Goal: Leave review/rating: Share an evaluation or opinion about a product, service, or content

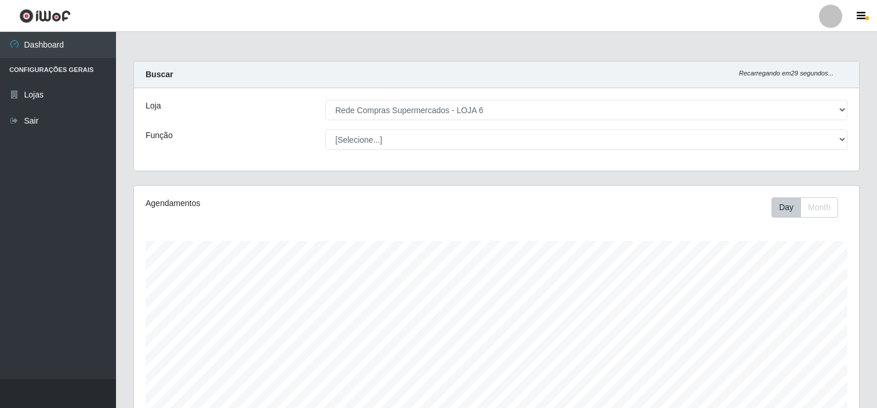
select select "398"
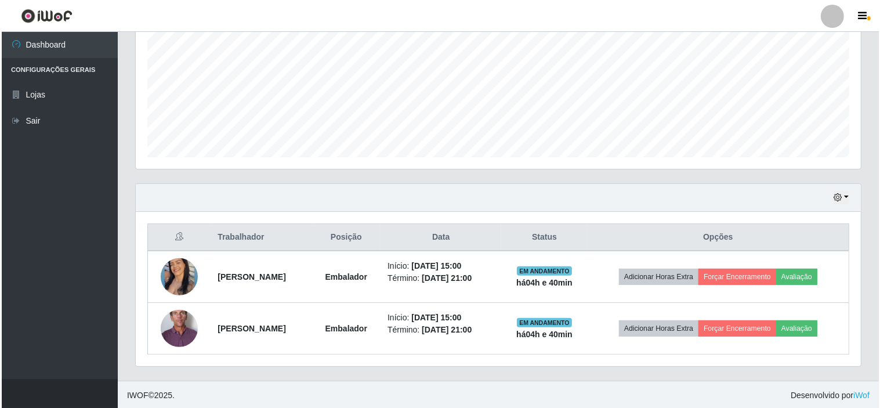
scroll to position [259, 0]
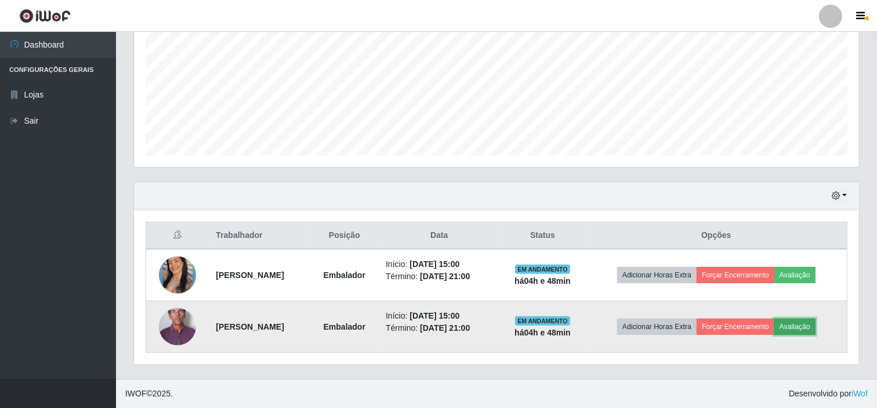
click at [810, 325] on button "Avaliação" at bounding box center [794, 326] width 41 height 16
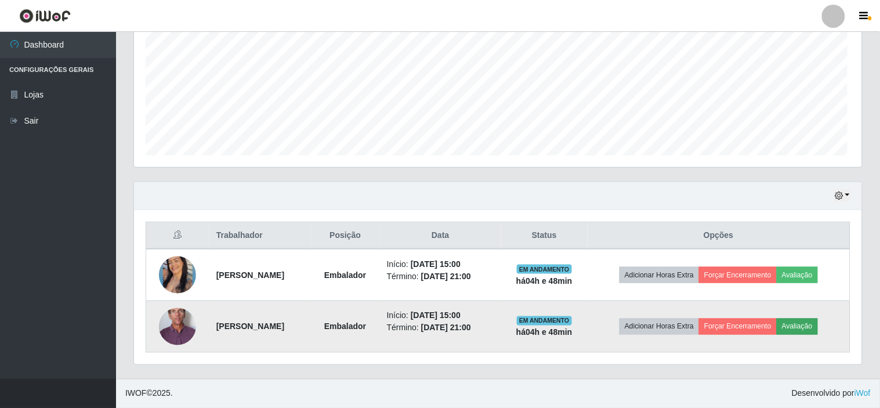
scroll to position [240, 717]
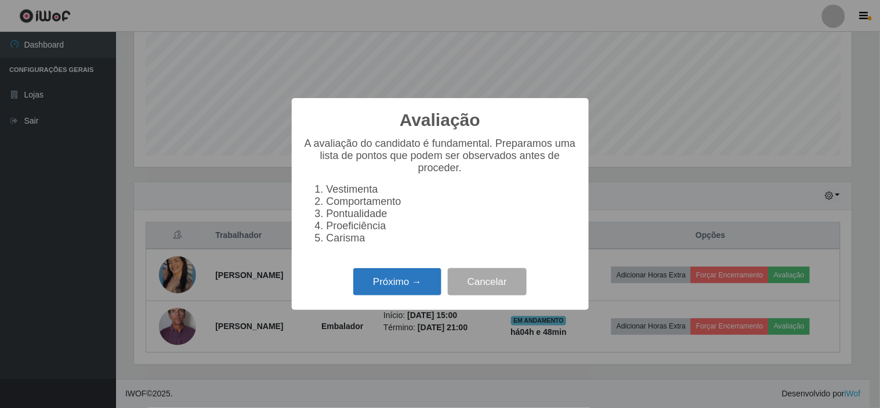
click at [401, 287] on button "Próximo →" at bounding box center [397, 281] width 88 height 27
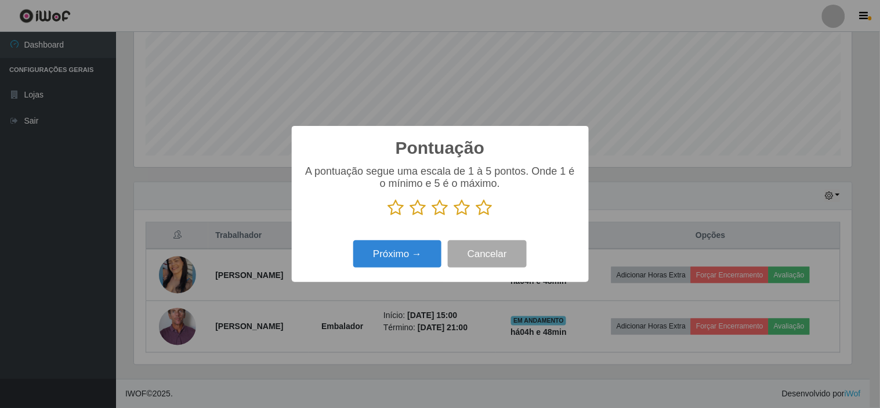
click at [420, 210] on icon at bounding box center [418, 207] width 16 height 17
click at [410, 216] on input "radio" at bounding box center [410, 216] width 0 height 0
click at [397, 254] on button "Próximo →" at bounding box center [397, 253] width 88 height 27
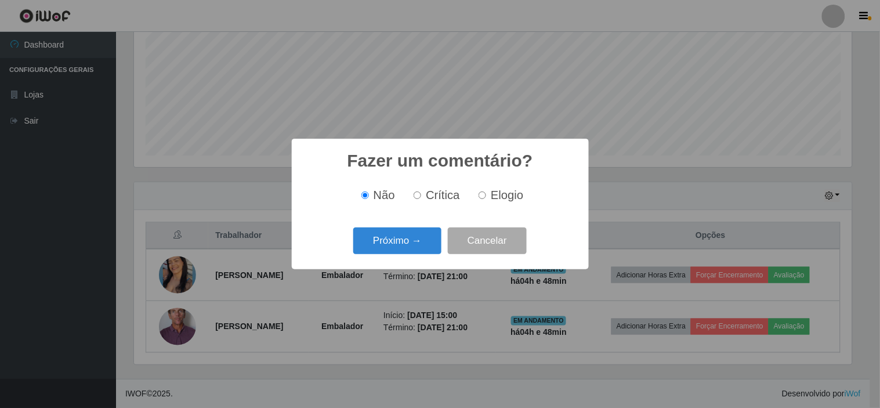
click at [433, 199] on span "Crítica" at bounding box center [443, 194] width 34 height 13
click at [421, 199] on input "Crítica" at bounding box center [417, 195] width 8 height 8
radio input "true"
click at [398, 245] on button "Próximo →" at bounding box center [397, 240] width 88 height 27
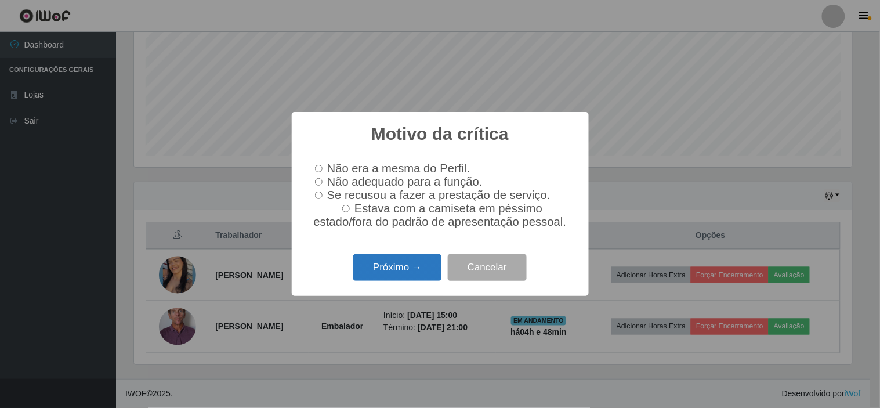
click at [401, 275] on button "Próximo →" at bounding box center [397, 267] width 88 height 27
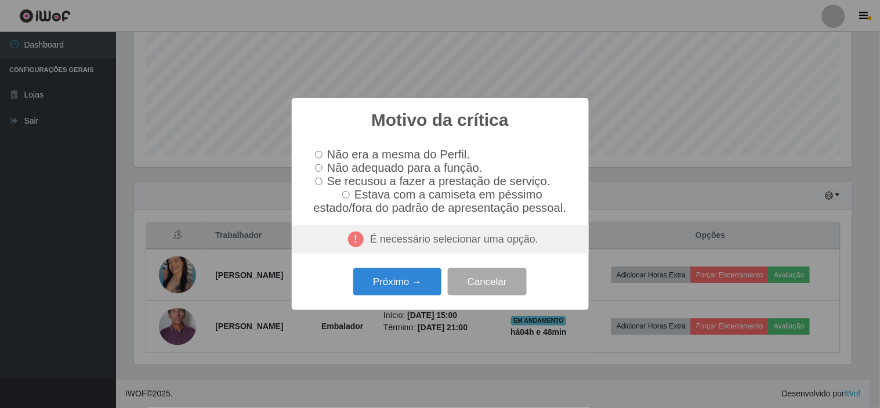
click at [317, 164] on input "Não adequado para a função." at bounding box center [319, 168] width 8 height 8
radio input "true"
click at [444, 248] on div "É necessário selecionar uma opção." at bounding box center [440, 239] width 297 height 29
click at [491, 286] on button "Cancelar" at bounding box center [487, 281] width 79 height 27
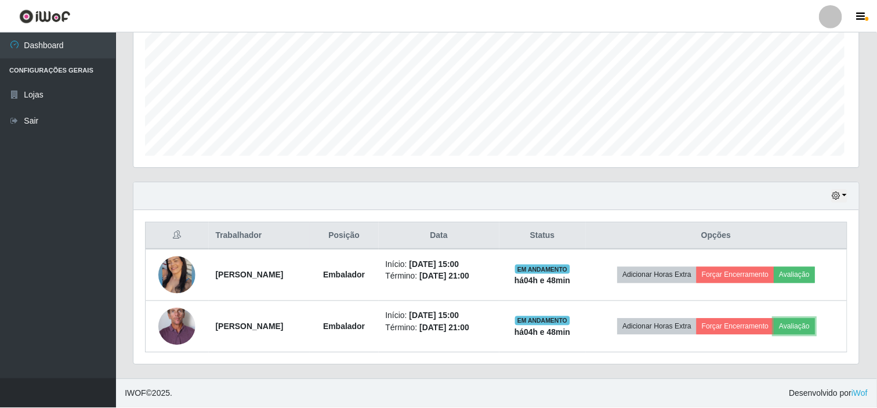
scroll to position [240, 725]
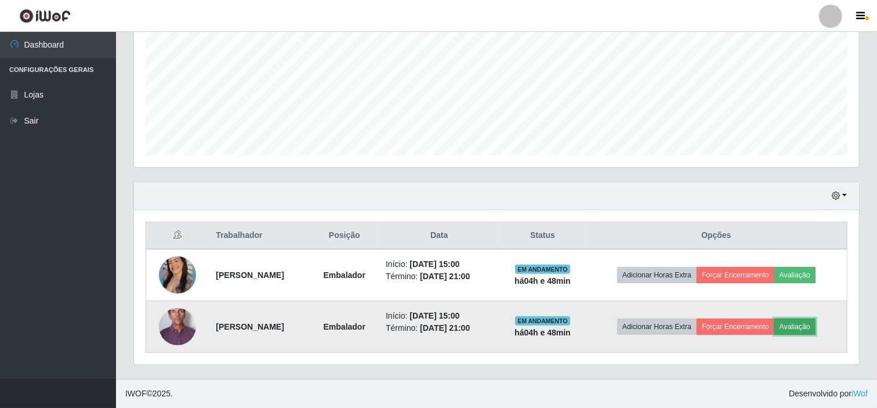
click at [815, 326] on button "Avaliação" at bounding box center [794, 326] width 41 height 16
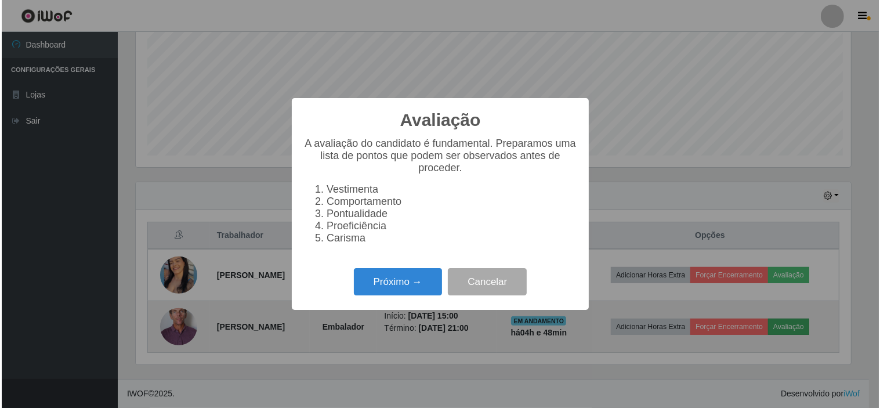
scroll to position [240, 717]
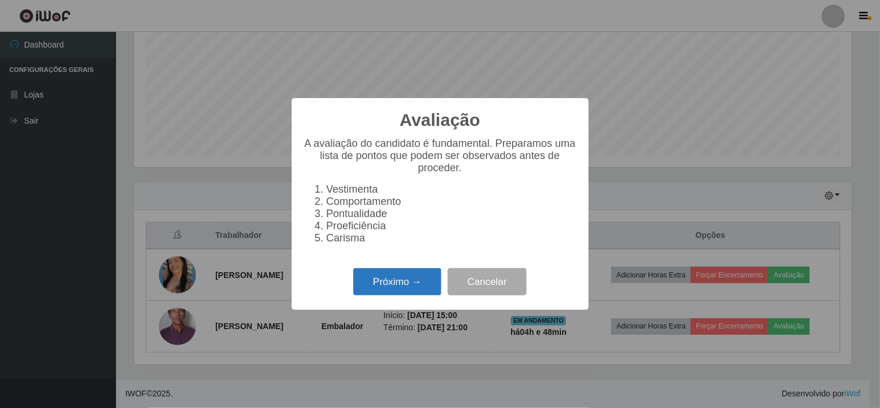
click at [395, 285] on button "Próximo →" at bounding box center [397, 281] width 88 height 27
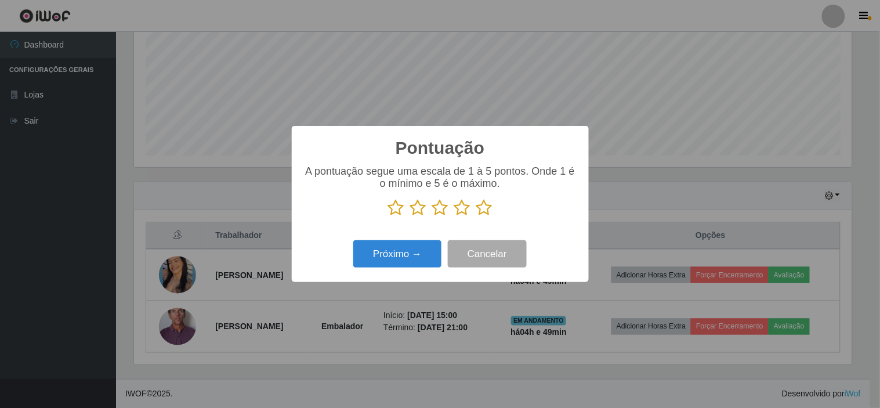
click at [414, 211] on icon at bounding box center [418, 207] width 16 height 17
click at [410, 216] on input "radio" at bounding box center [410, 216] width 0 height 0
click at [403, 253] on button "Próximo →" at bounding box center [397, 253] width 88 height 27
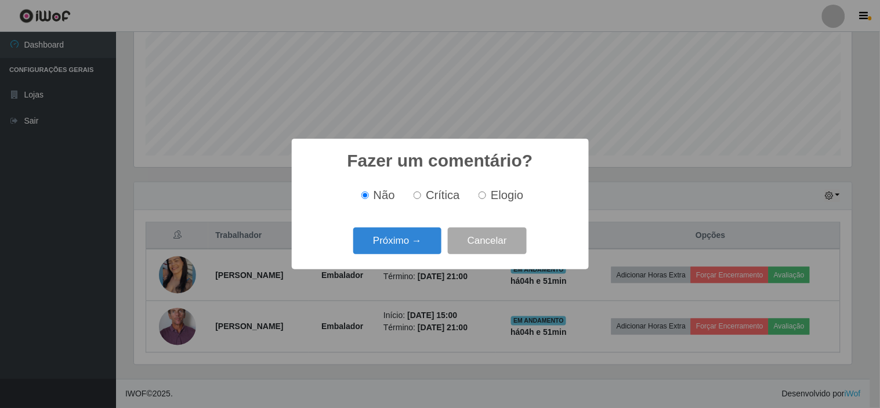
click at [433, 201] on span "Crítica" at bounding box center [443, 194] width 34 height 13
click at [421, 199] on input "Crítica" at bounding box center [417, 195] width 8 height 8
radio input "true"
click at [407, 241] on button "Próximo →" at bounding box center [397, 240] width 88 height 27
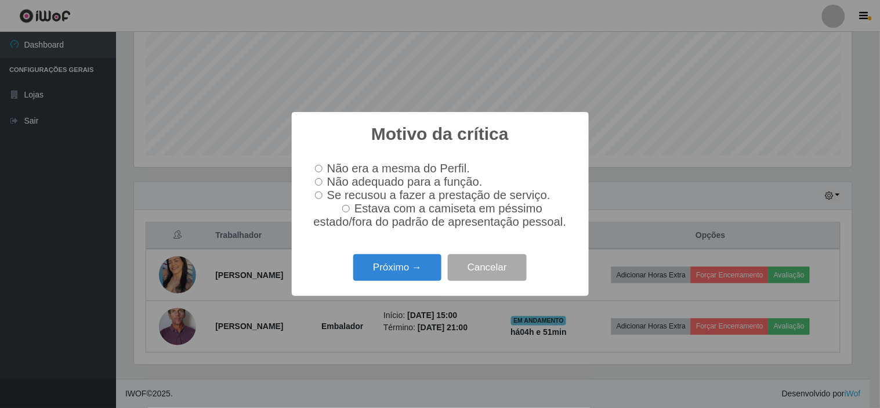
click at [318, 182] on input "Não adequado para a função." at bounding box center [319, 182] width 8 height 8
radio input "true"
click at [393, 274] on button "Próximo →" at bounding box center [397, 267] width 88 height 27
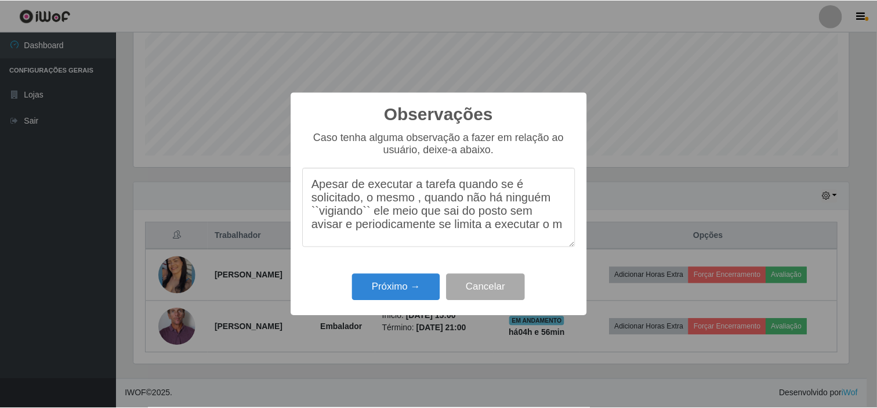
scroll to position [12, 0]
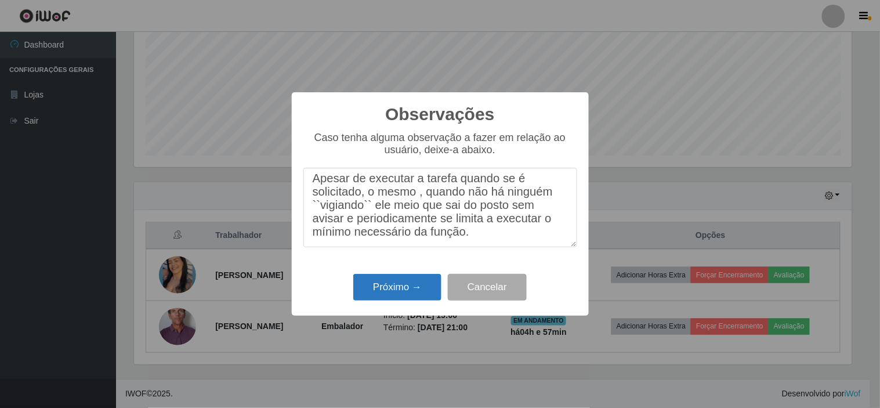
type textarea "Apesar de executar a tarefa quando se é solicitado, o mesmo , quando não há nin…"
click at [406, 285] on button "Próximo →" at bounding box center [397, 287] width 88 height 27
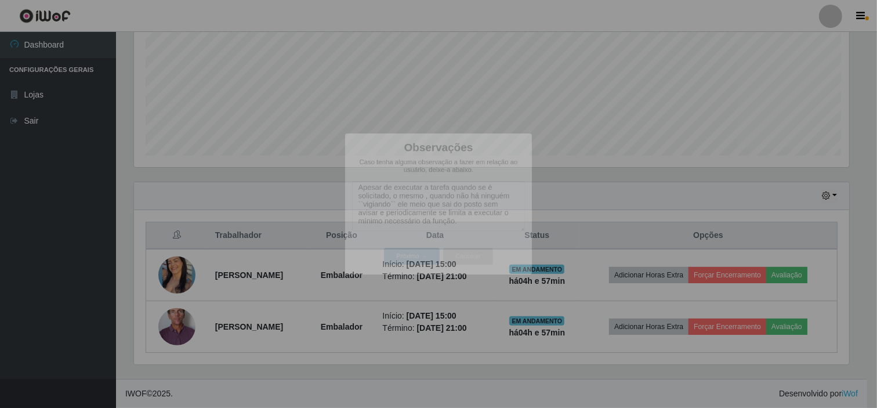
scroll to position [240, 725]
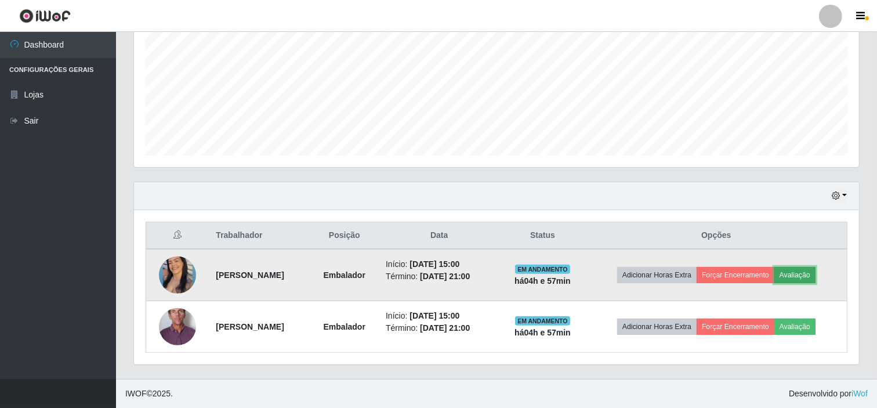
click at [810, 275] on button "Avaliação" at bounding box center [794, 275] width 41 height 16
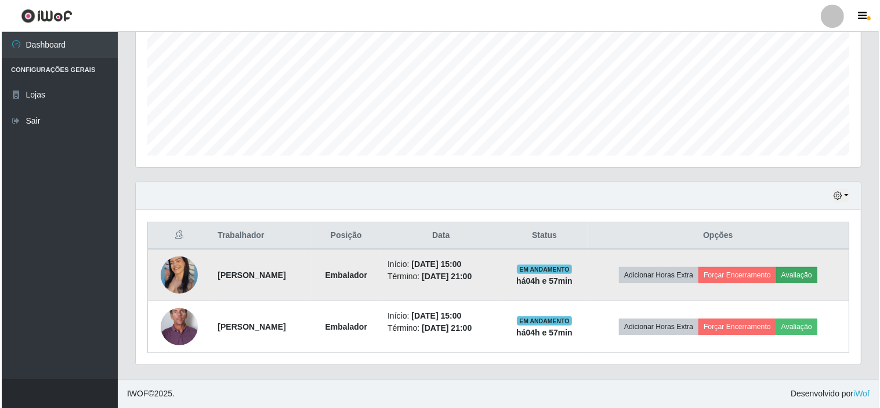
scroll to position [240, 717]
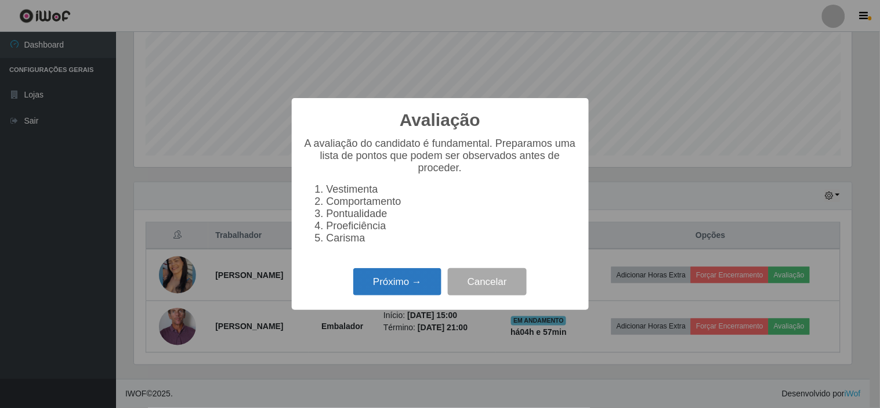
click at [389, 281] on button "Próximo →" at bounding box center [397, 281] width 88 height 27
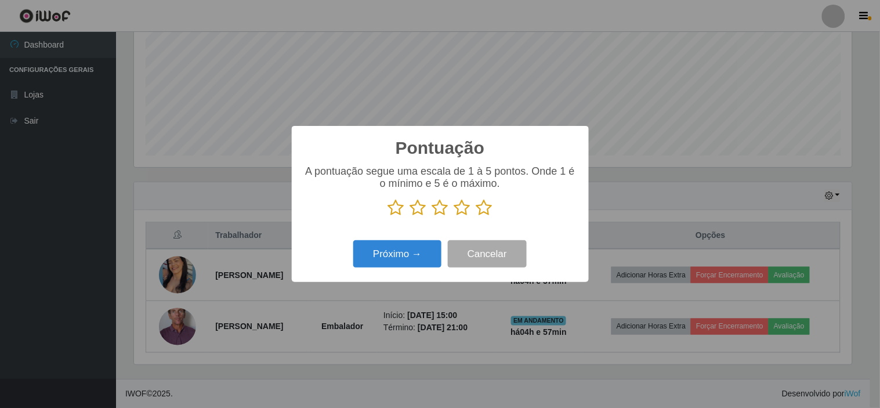
click at [483, 208] on icon at bounding box center [484, 207] width 16 height 17
click at [476, 216] on input "radio" at bounding box center [476, 216] width 0 height 0
click at [397, 254] on button "Próximo →" at bounding box center [397, 253] width 88 height 27
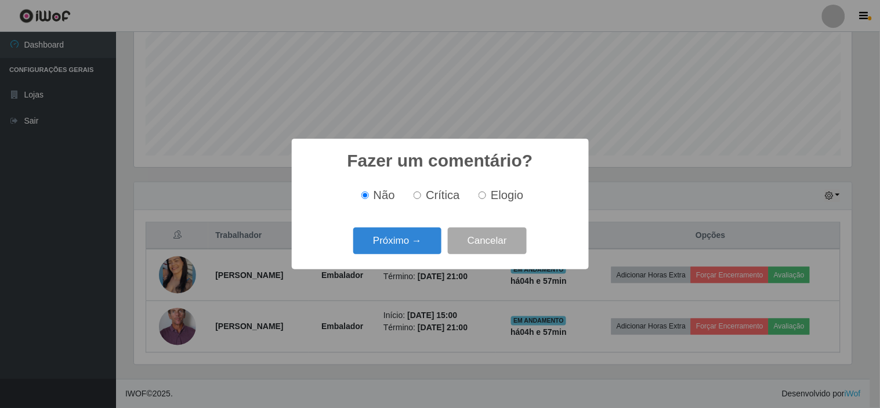
drag, startPoint x: 493, startPoint y: 196, endPoint x: 467, endPoint y: 209, distance: 28.8
click at [491, 196] on span "Elogio" at bounding box center [507, 194] width 32 height 13
click at [486, 196] on input "Elogio" at bounding box center [482, 195] width 8 height 8
radio input "true"
click at [391, 244] on button "Próximo →" at bounding box center [397, 240] width 88 height 27
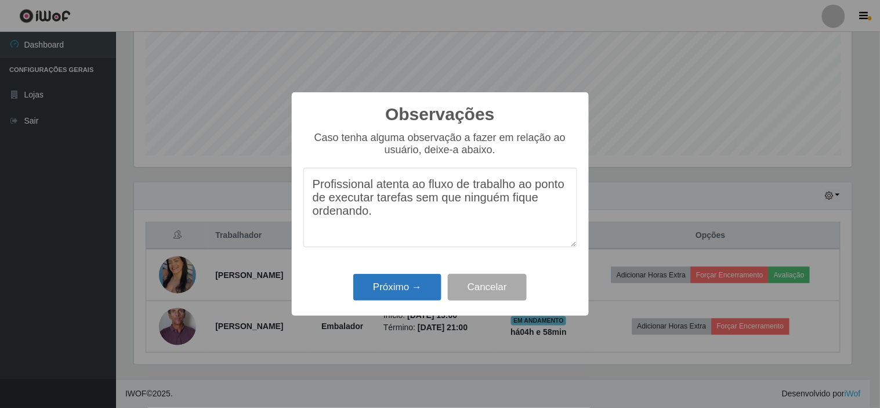
type textarea "Profissional atenta ao fluxo de trabalho ao ponto de executar tarefas sem que n…"
click at [391, 290] on button "Próximo →" at bounding box center [397, 287] width 88 height 27
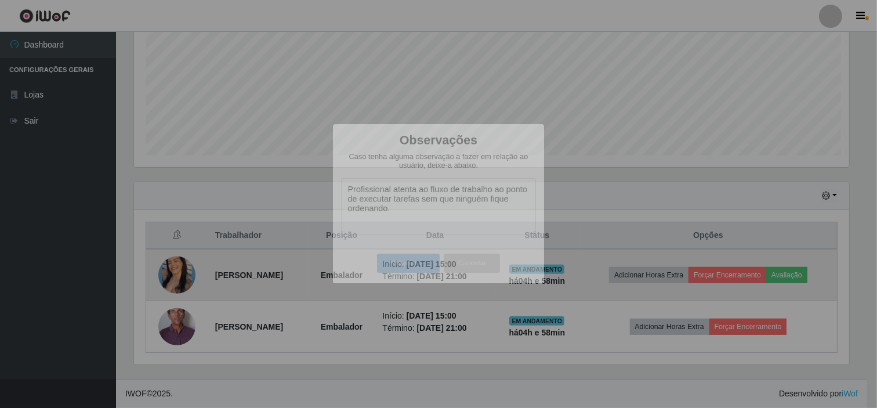
scroll to position [240, 725]
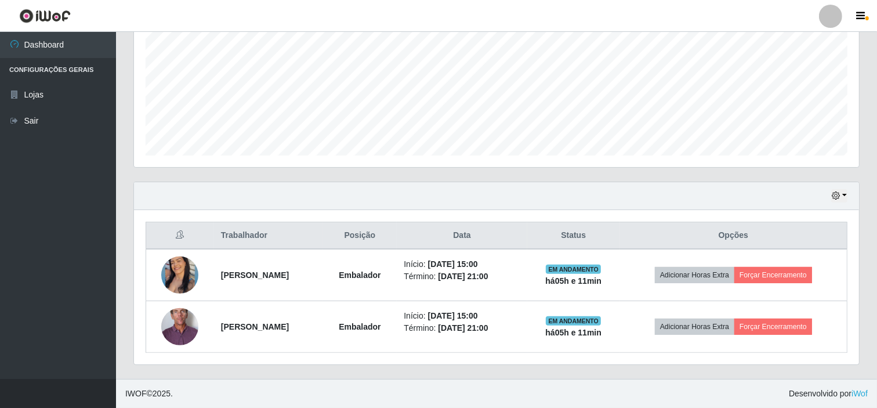
click at [612, 206] on div "Hoje 1 dia 3 dias 1 Semana Não encerrados" at bounding box center [496, 196] width 725 height 28
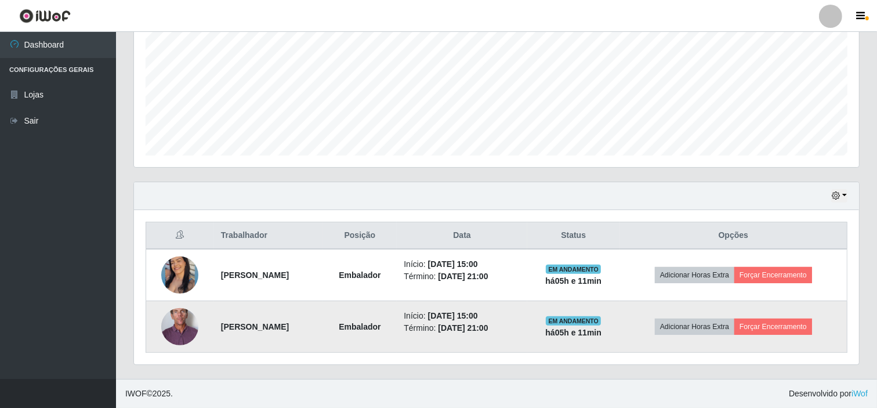
click at [177, 322] on img at bounding box center [179, 326] width 37 height 77
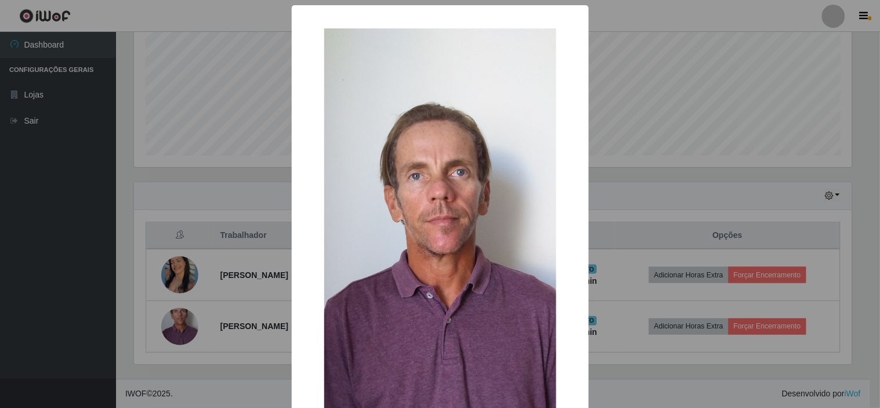
click at [705, 109] on div "× OK Cancel" at bounding box center [440, 204] width 880 height 408
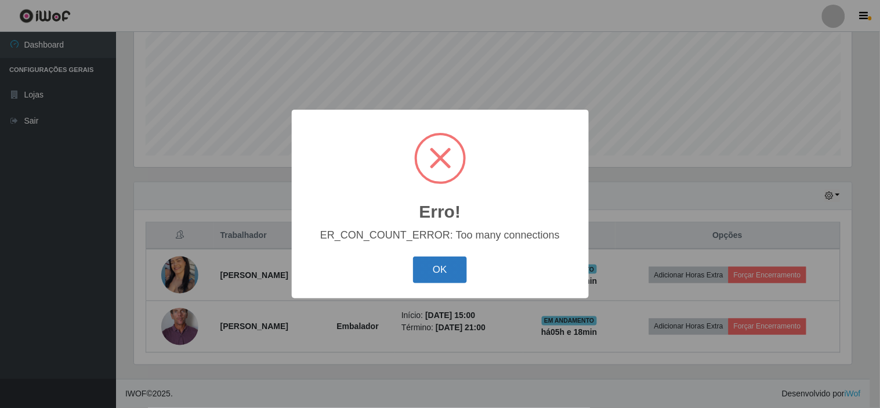
click at [445, 267] on button "OK" at bounding box center [440, 269] width 54 height 27
click at [438, 271] on button "OK" at bounding box center [440, 269] width 54 height 27
click at [444, 268] on button "OK" at bounding box center [440, 269] width 54 height 27
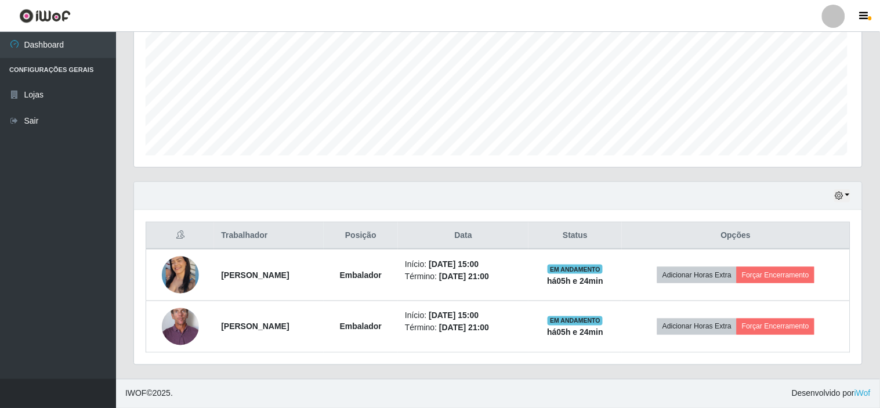
scroll to position [240, 725]
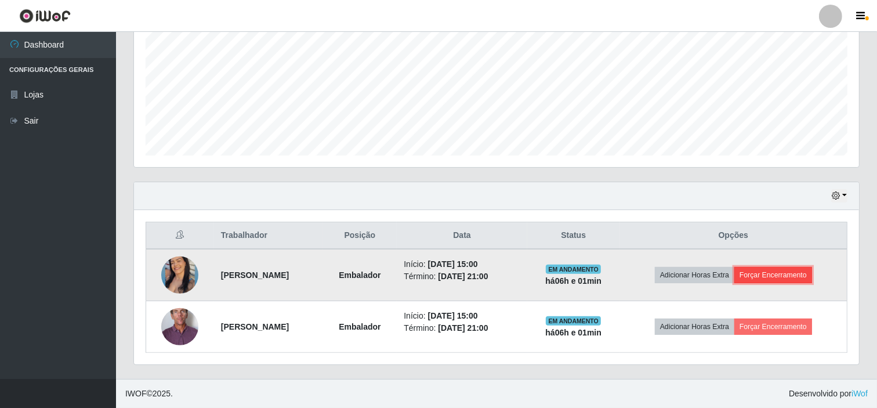
click at [774, 270] on button "Forçar Encerramento" at bounding box center [773, 275] width 78 height 16
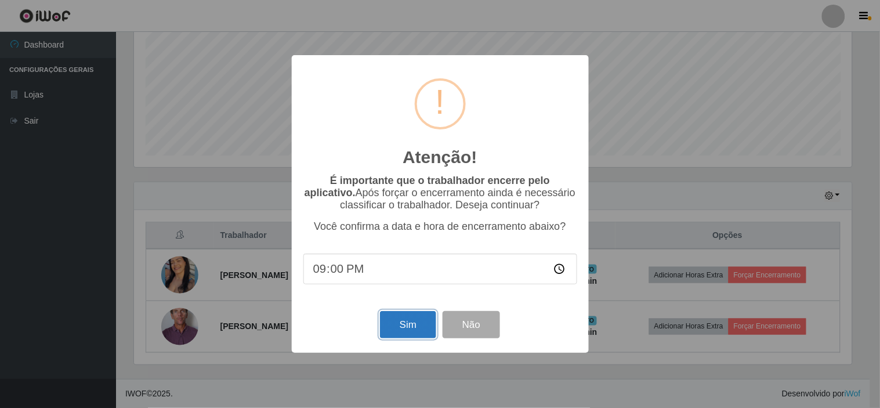
click at [402, 323] on button "Sim" at bounding box center [408, 324] width 56 height 27
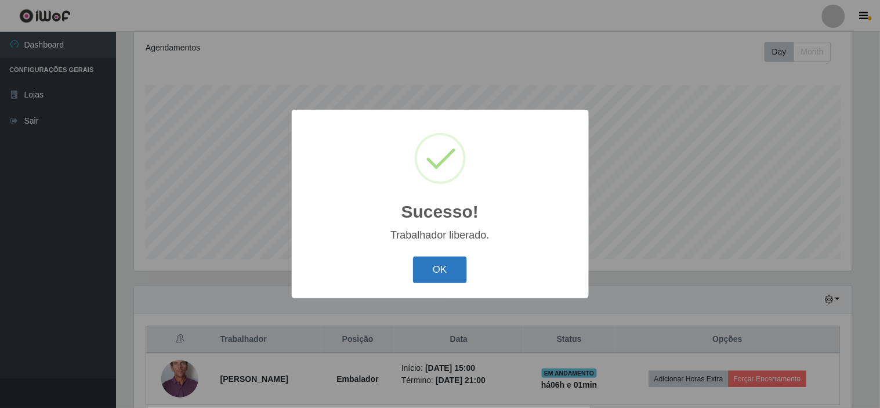
click at [440, 261] on button "OK" at bounding box center [440, 269] width 54 height 27
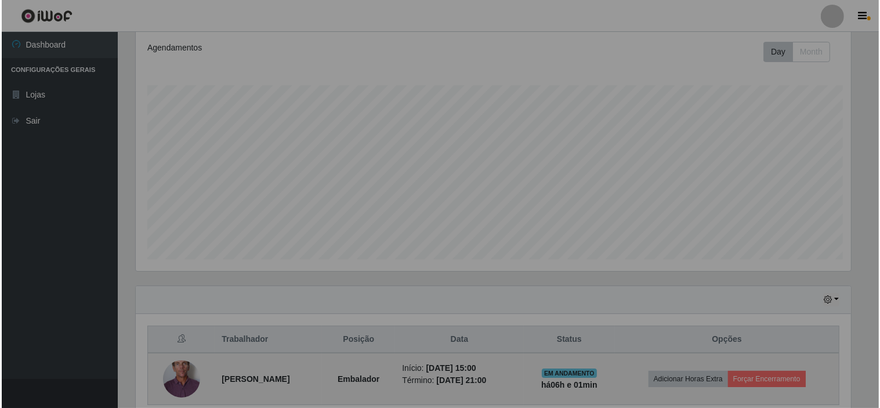
scroll to position [240, 725]
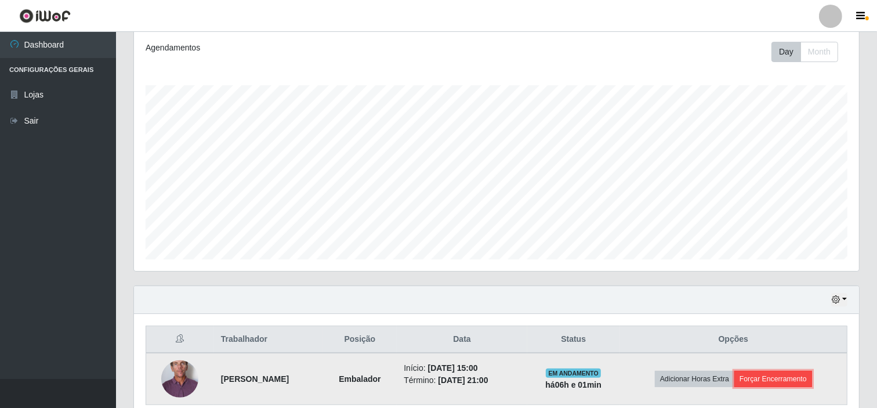
click at [775, 373] on button "Forçar Encerramento" at bounding box center [773, 379] width 78 height 16
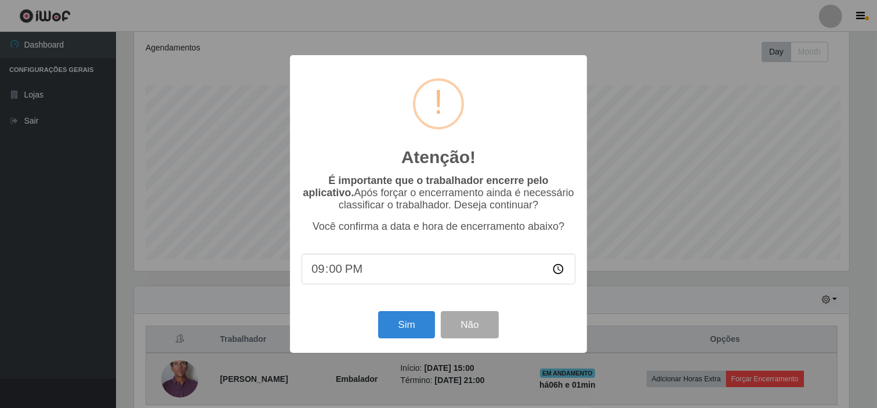
scroll to position [240, 717]
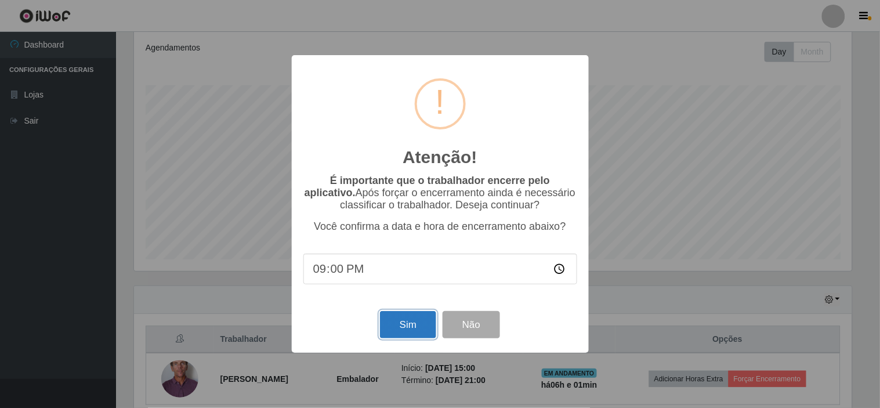
click at [427, 322] on button "Sim" at bounding box center [408, 324] width 56 height 27
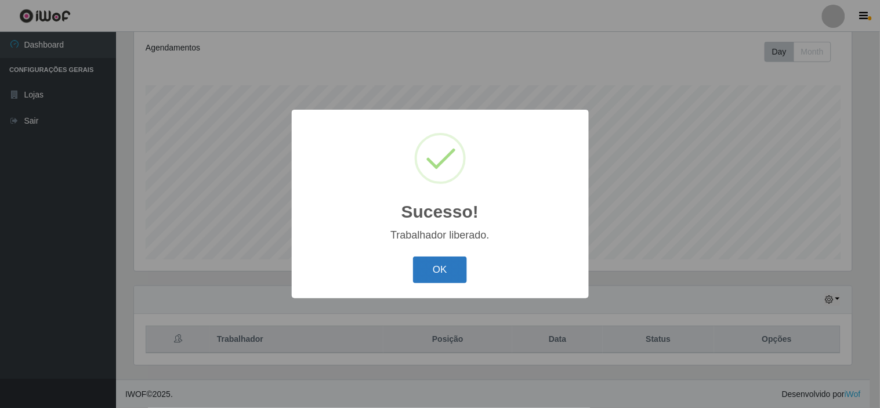
click at [456, 267] on button "OK" at bounding box center [440, 269] width 54 height 27
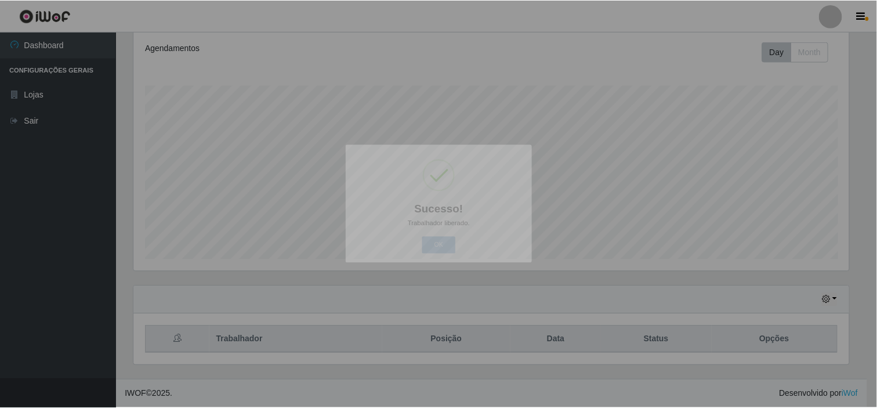
scroll to position [240, 725]
